Goal: Task Accomplishment & Management: Manage account settings

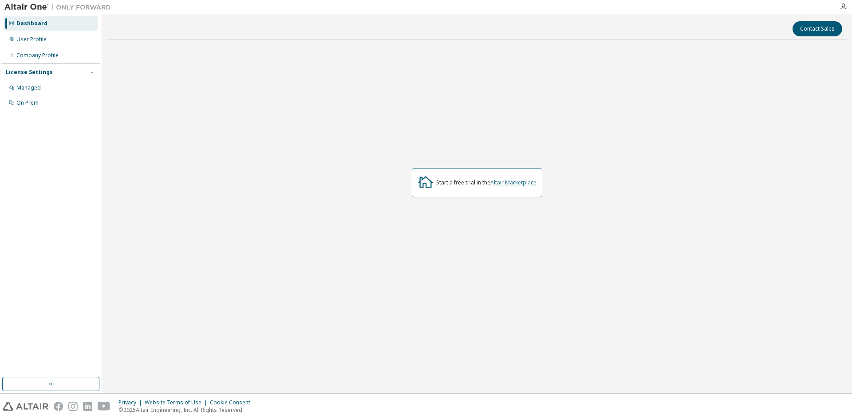
click at [498, 181] on link "Altair Marketplace" at bounding box center [513, 183] width 46 height 8
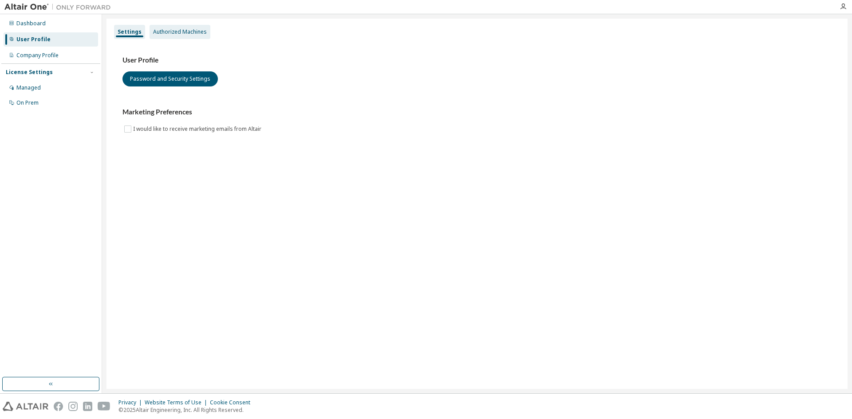
click at [184, 28] on div "Authorized Machines" at bounding box center [180, 31] width 54 height 7
click at [177, 28] on div "Authorized Machines" at bounding box center [180, 31] width 54 height 7
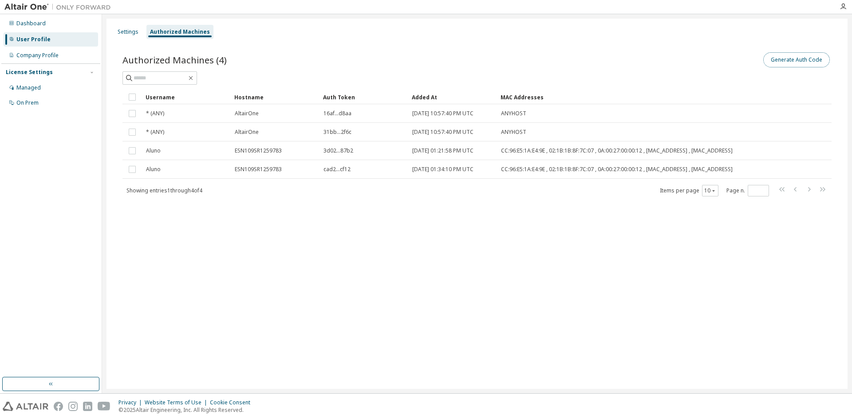
click at [813, 60] on button "Generate Auth Code" at bounding box center [796, 59] width 67 height 15
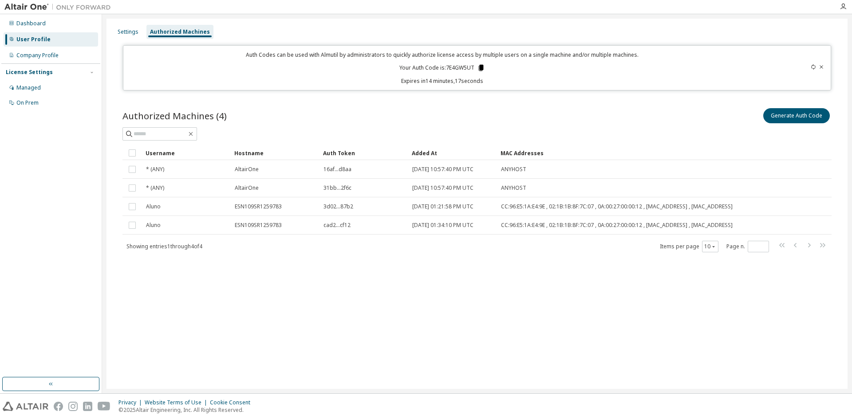
click at [480, 70] on icon at bounding box center [481, 68] width 5 height 6
click at [434, 111] on div "Authorized Machines (4) Generate Auth Code" at bounding box center [476, 115] width 709 height 19
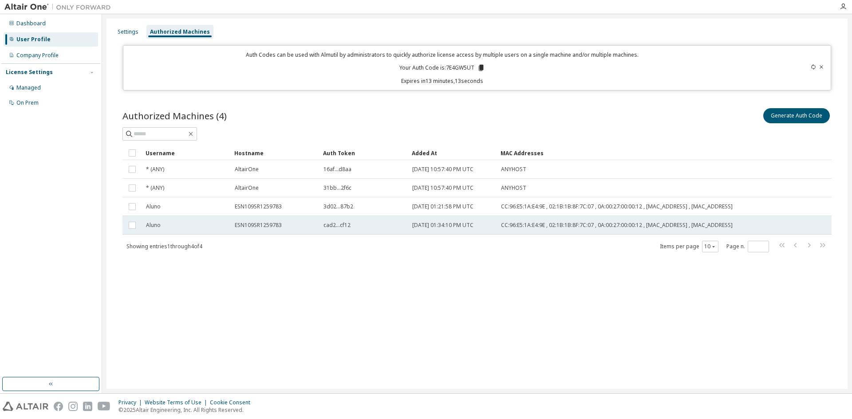
click at [330, 229] on span "cad2...cf12" at bounding box center [336, 225] width 27 height 7
click at [726, 118] on button "Generate Auth Code" at bounding box center [729, 115] width 67 height 15
click at [715, 114] on button "Generate Auth Code" at bounding box center [729, 115] width 67 height 15
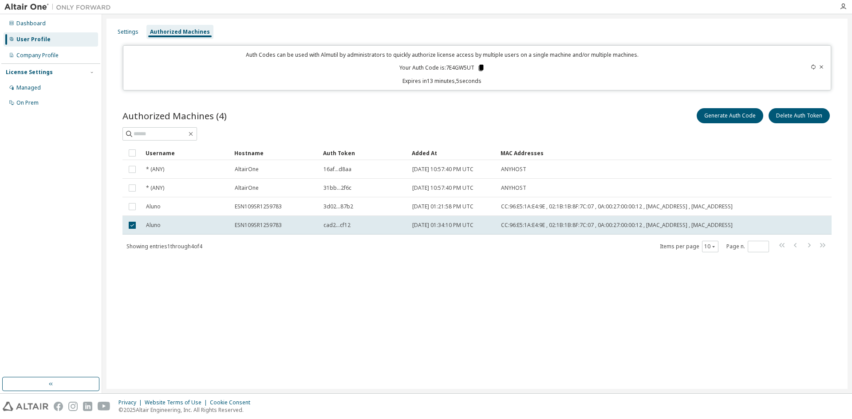
click at [481, 67] on icon at bounding box center [481, 68] width 5 height 6
click at [798, 117] on button "Delete Auth Token" at bounding box center [798, 115] width 61 height 15
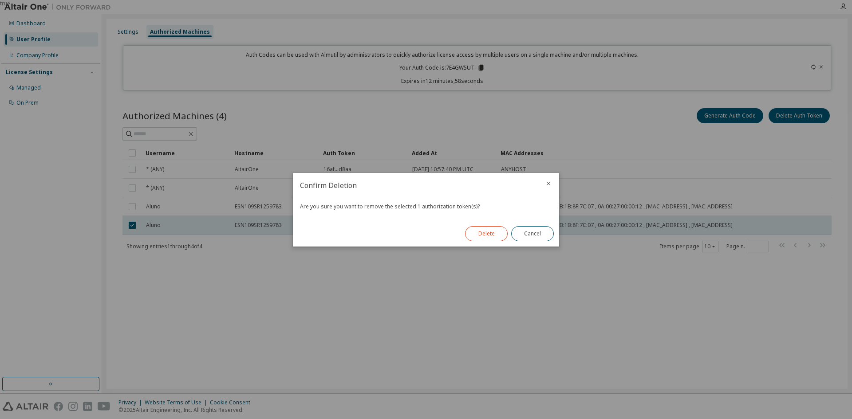
click at [491, 237] on button "Delete" at bounding box center [486, 233] width 43 height 15
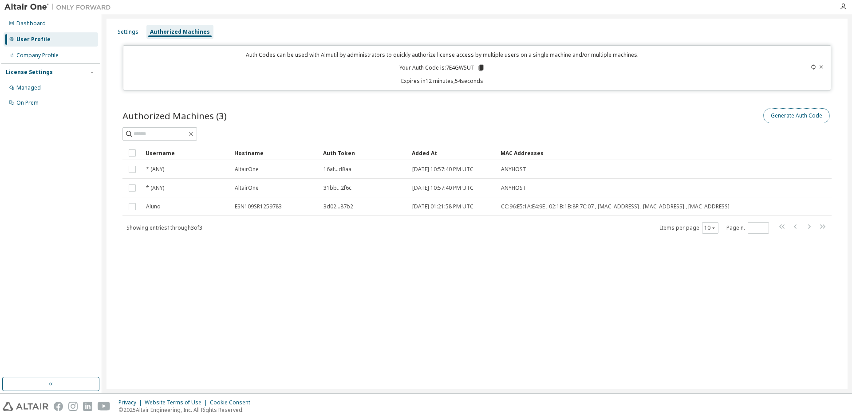
click at [786, 116] on button "Generate Auth Code" at bounding box center [796, 115] width 67 height 15
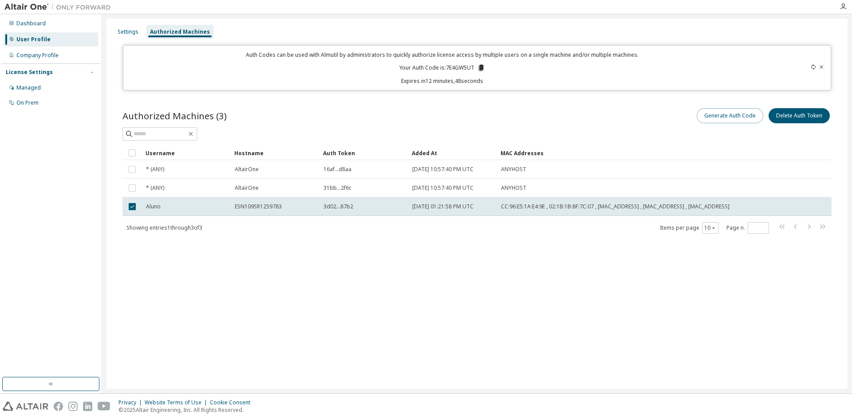
click at [743, 117] on button "Generate Auth Code" at bounding box center [729, 115] width 67 height 15
click at [126, 34] on div "Settings" at bounding box center [128, 31] width 21 height 7
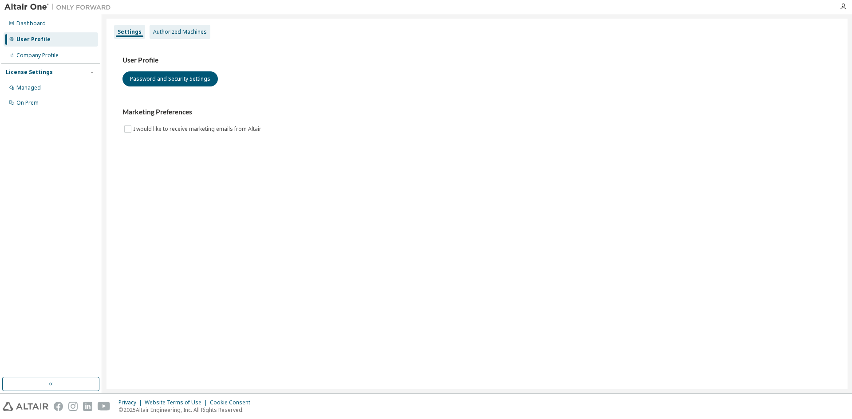
click at [169, 35] on div "Authorized Machines" at bounding box center [180, 31] width 54 height 7
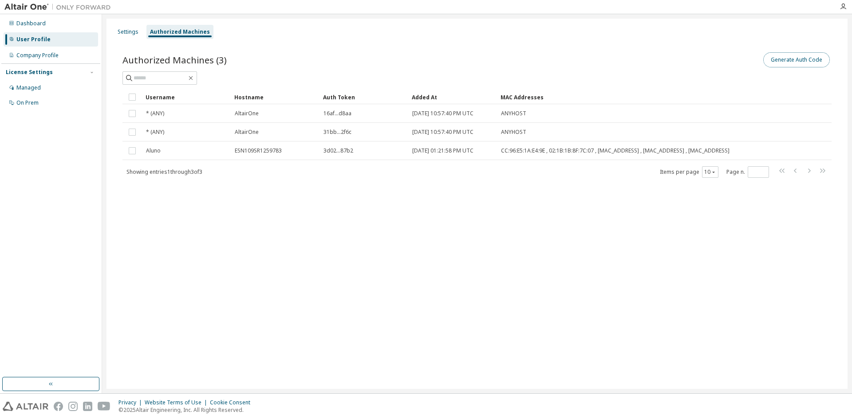
click at [785, 57] on button "Generate Auth Code" at bounding box center [796, 59] width 67 height 15
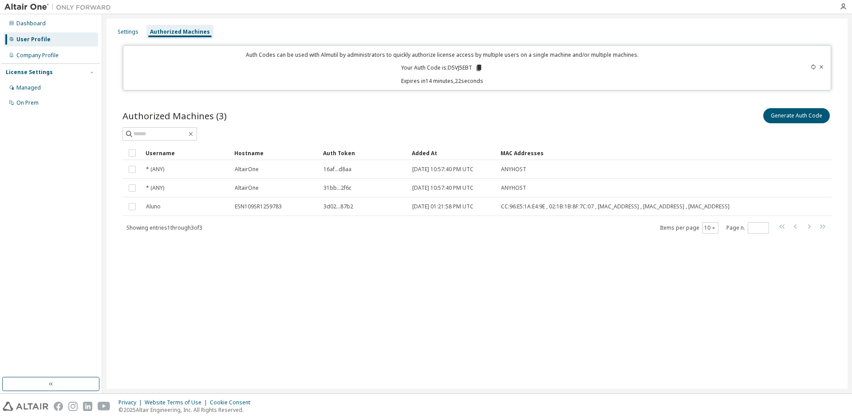
click at [480, 67] on icon at bounding box center [478, 68] width 5 height 6
click at [171, 137] on input "text" at bounding box center [159, 133] width 53 height 9
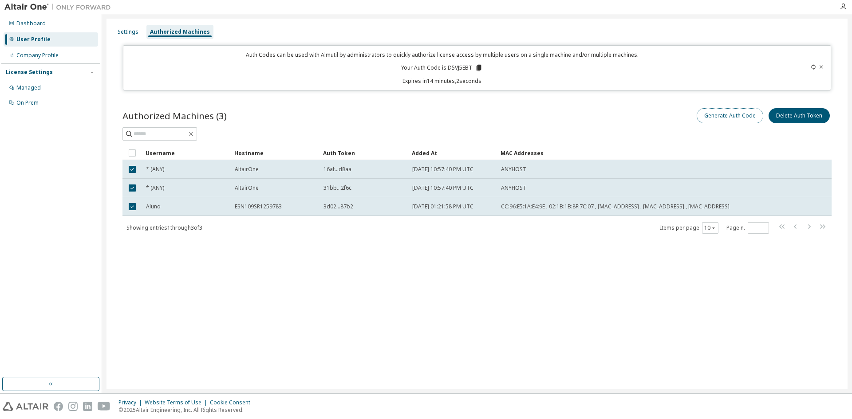
click at [732, 115] on button "Generate Auth Code" at bounding box center [729, 115] width 67 height 15
click at [715, 115] on button "Generate Auth Code" at bounding box center [729, 115] width 67 height 15
click at [812, 67] on icon at bounding box center [812, 66] width 5 height 5
click at [482, 70] on icon at bounding box center [481, 68] width 5 height 6
